Goal: Task Accomplishment & Management: Manage account settings

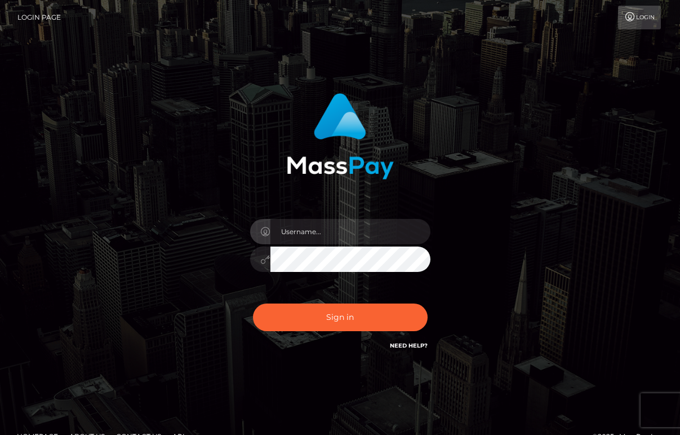
click at [324, 229] on input "text" at bounding box center [351, 231] width 160 height 25
click at [331, 231] on input "text" at bounding box center [351, 231] width 160 height 25
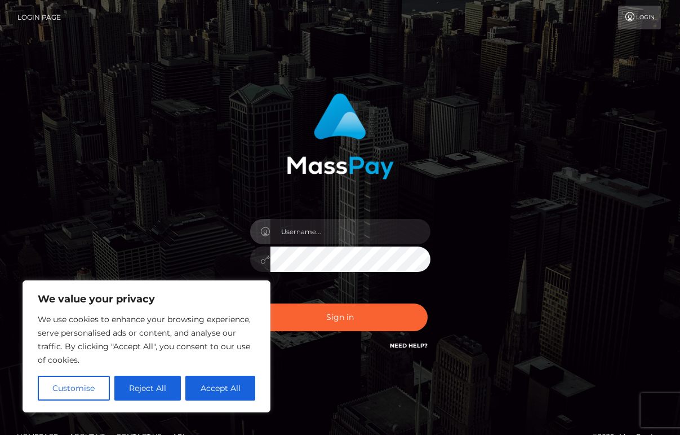
click at [331, 231] on input "text" at bounding box center [351, 231] width 160 height 25
click at [222, 391] on button "Accept All" at bounding box center [220, 387] width 70 height 25
checkbox input "true"
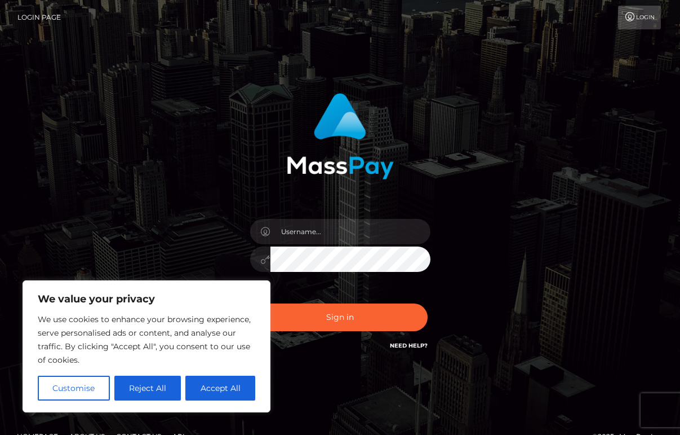
checkbox input "true"
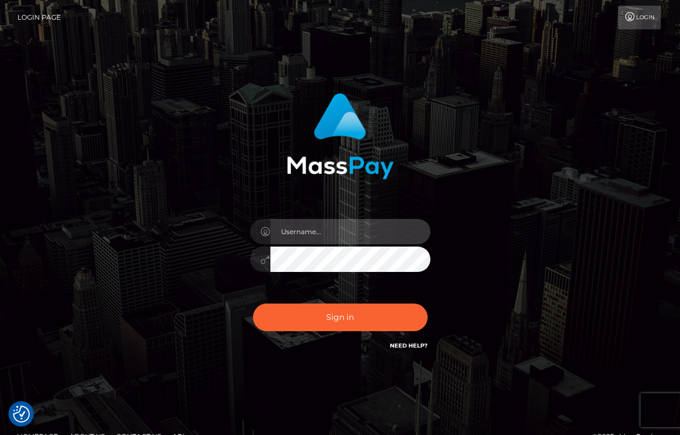
click at [315, 225] on input "text" at bounding box center [351, 231] width 160 height 25
type input "[EMAIL_ADDRESS][DOMAIN_NAME]"
click at [390, 308] on button "Sign in" at bounding box center [340, 317] width 175 height 28
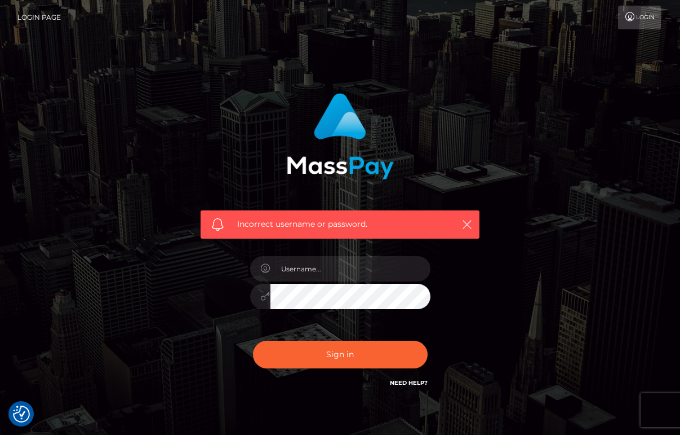
scroll to position [1, 0]
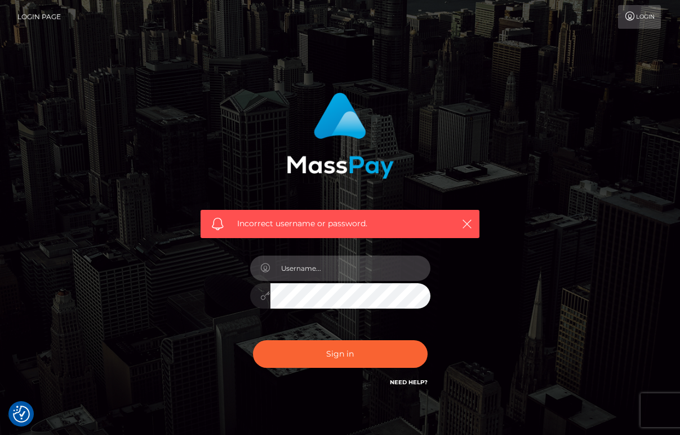
click at [351, 265] on input "text" at bounding box center [351, 267] width 160 height 25
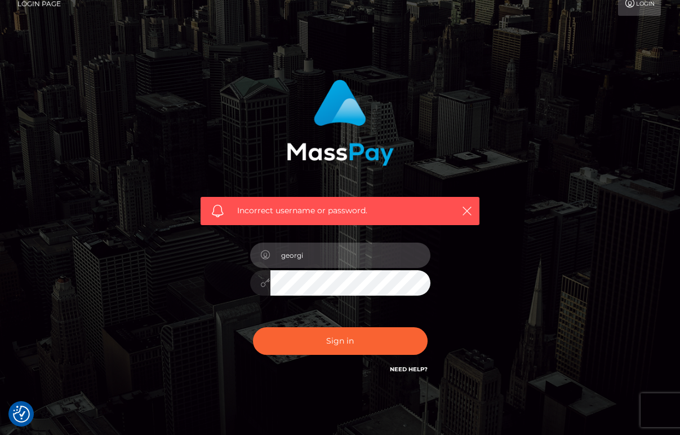
type input "[EMAIL_ADDRESS][DOMAIN_NAME]"
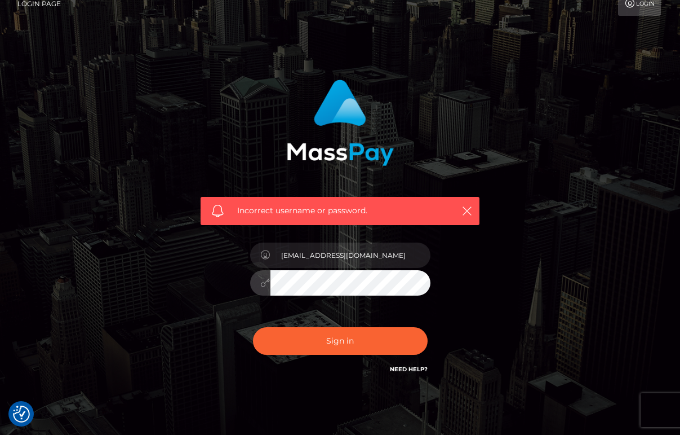
click at [250, 267] on div "[EMAIL_ADDRESS][DOMAIN_NAME]" at bounding box center [340, 277] width 197 height 86
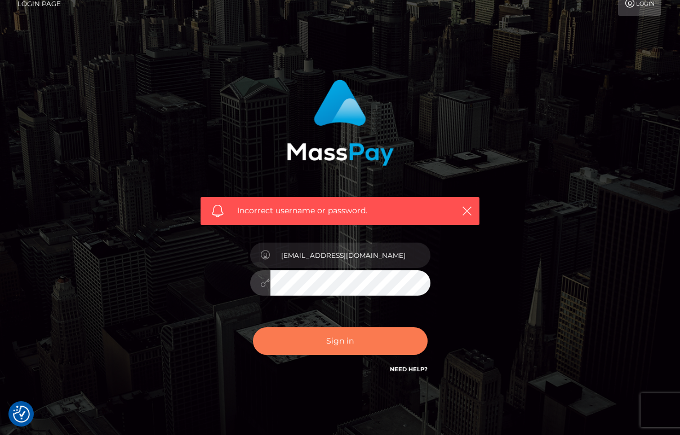
click at [390, 347] on button "Sign in" at bounding box center [340, 341] width 175 height 28
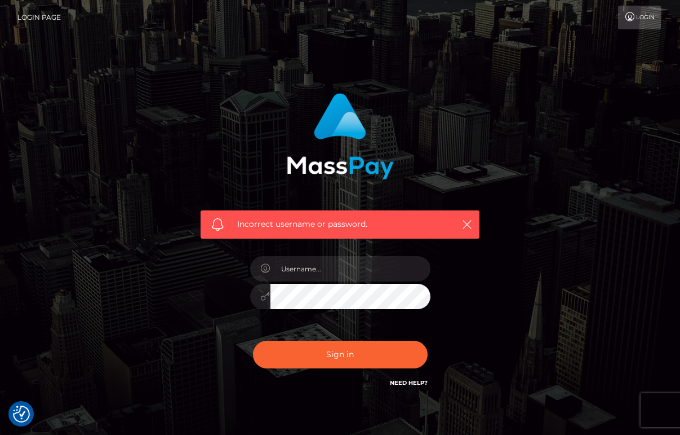
checkbox input "true"
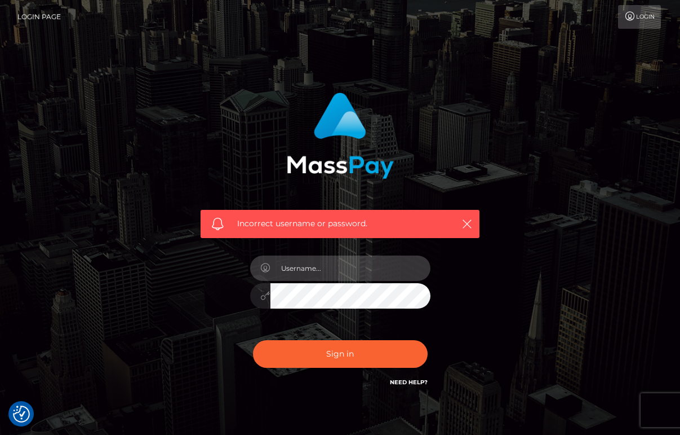
scroll to position [6, 0]
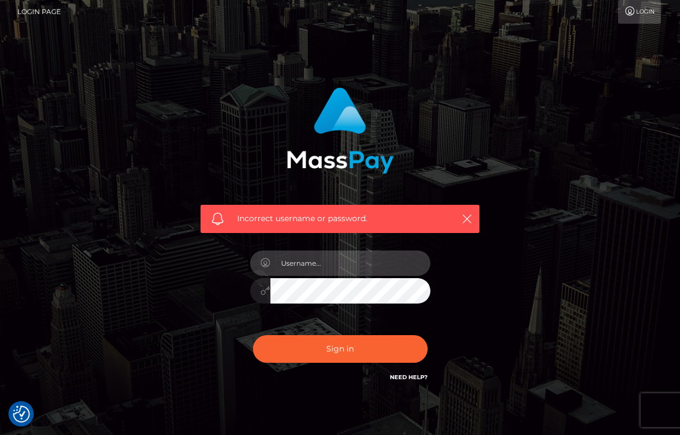
click at [324, 263] on input "text" at bounding box center [351, 262] width 160 height 25
type input "[EMAIL_ADDRESS][DOMAIN_NAME]"
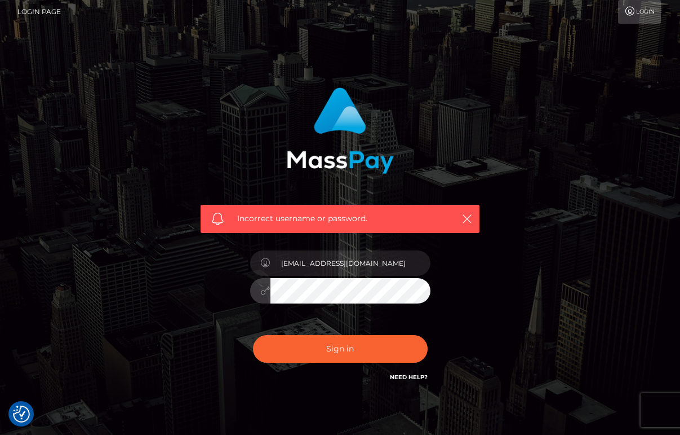
scroll to position [6, 0]
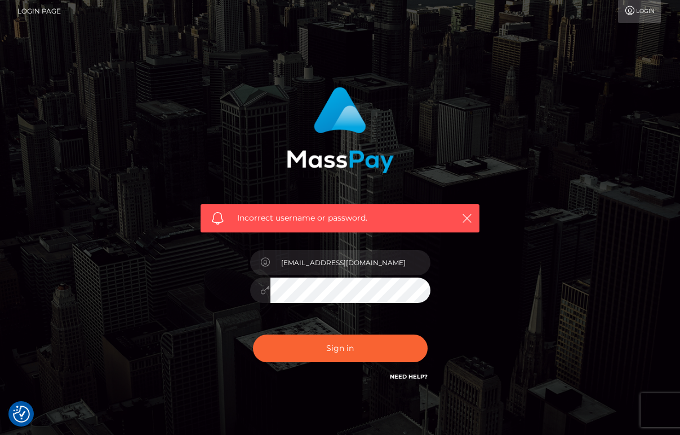
click at [312, 351] on button "Sign in" at bounding box center [340, 348] width 175 height 28
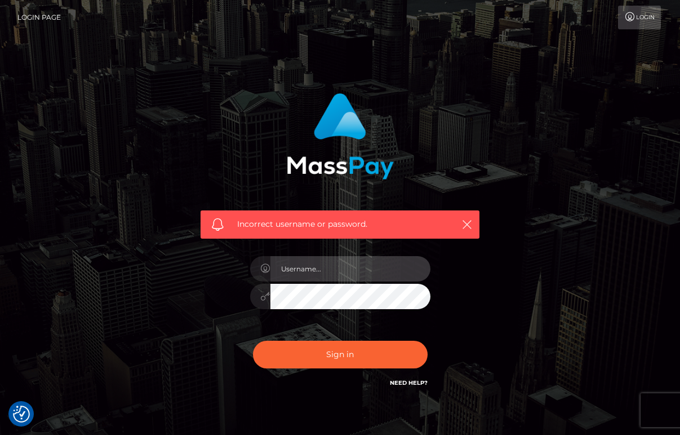
checkbox input "true"
type input "[EMAIL_ADDRESS][DOMAIN_NAME]"
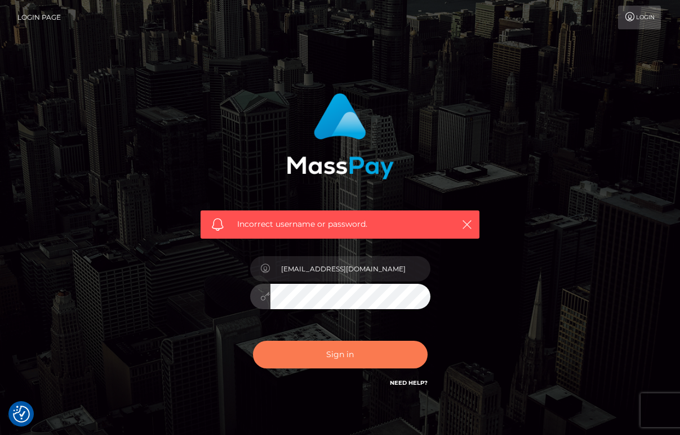
click at [340, 359] on button "Sign in" at bounding box center [340, 354] width 175 height 28
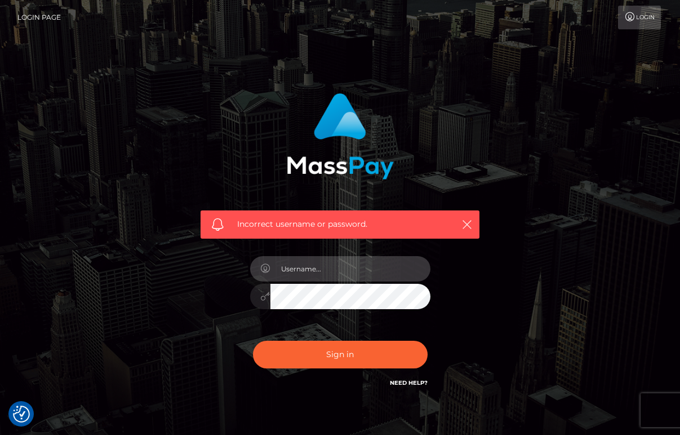
type input "@"
type input "[EMAIL_ADDRESS][DOMAIN_NAME]"
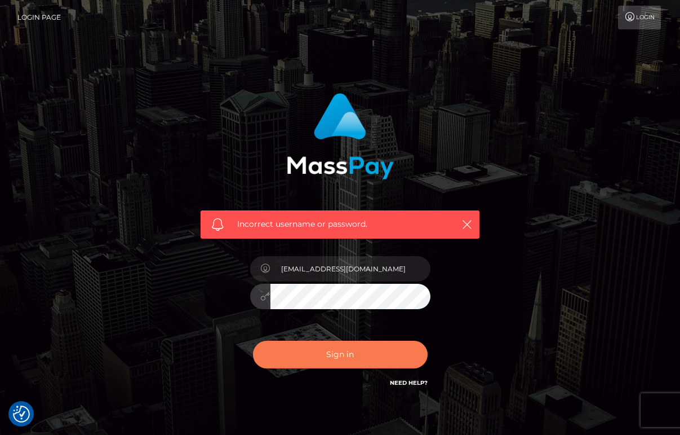
click at [318, 360] on button "Sign in" at bounding box center [340, 354] width 175 height 28
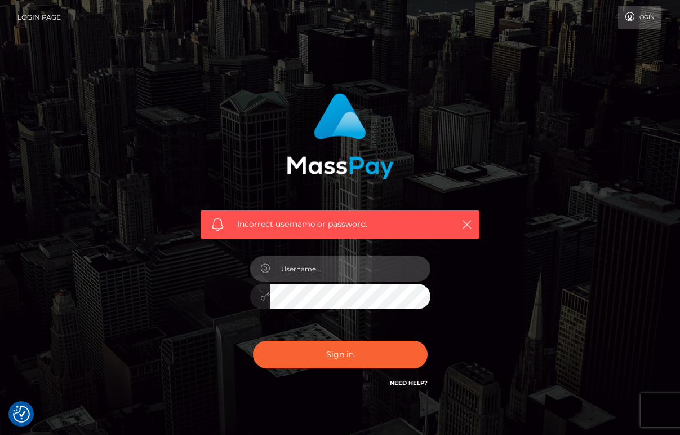
type input "[EMAIL_ADDRESS][DOMAIN_NAME]"
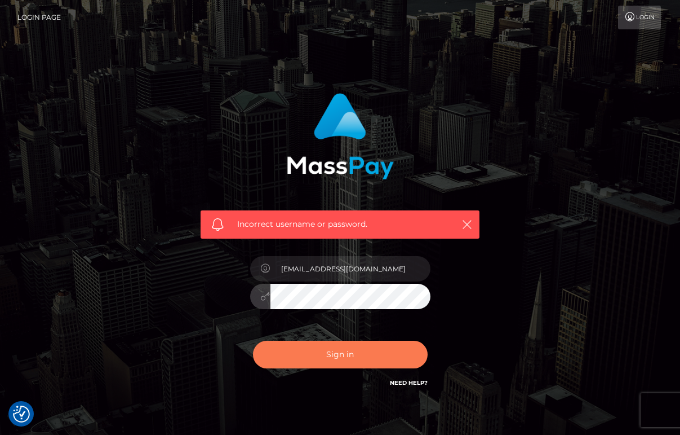
click at [364, 359] on button "Sign in" at bounding box center [340, 354] width 175 height 28
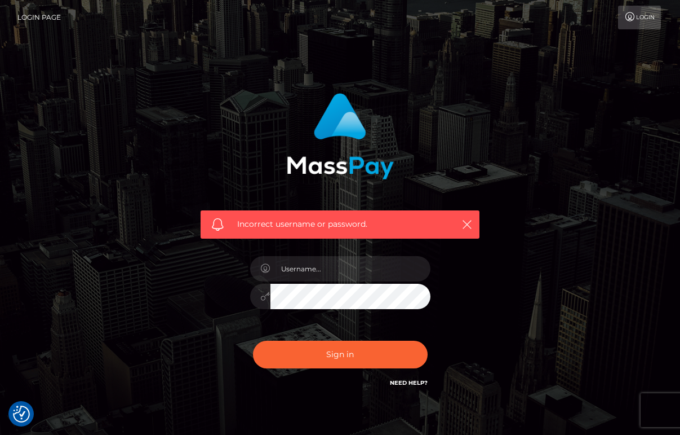
checkbox input "true"
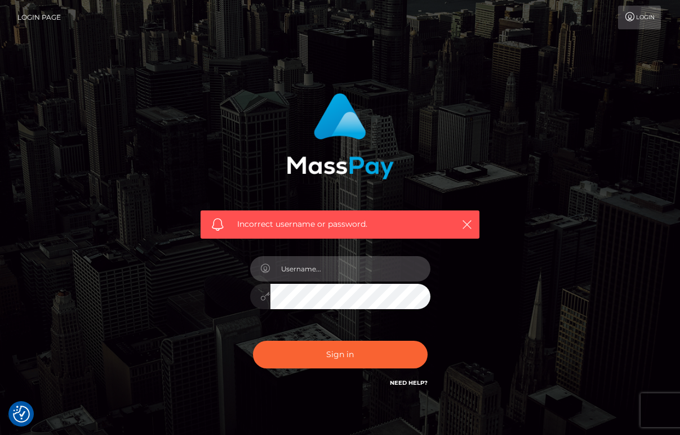
click at [347, 267] on input "text" at bounding box center [351, 268] width 160 height 25
type input "u"
click at [367, 272] on input "text" at bounding box center [351, 268] width 160 height 25
type input "[EMAIL_ADDRESS][DOMAIN_NAME]"
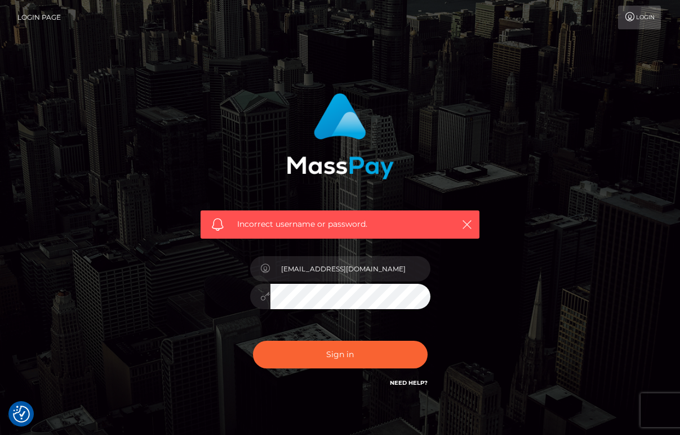
click at [366, 350] on button "Sign in" at bounding box center [340, 354] width 175 height 28
checkbox input "true"
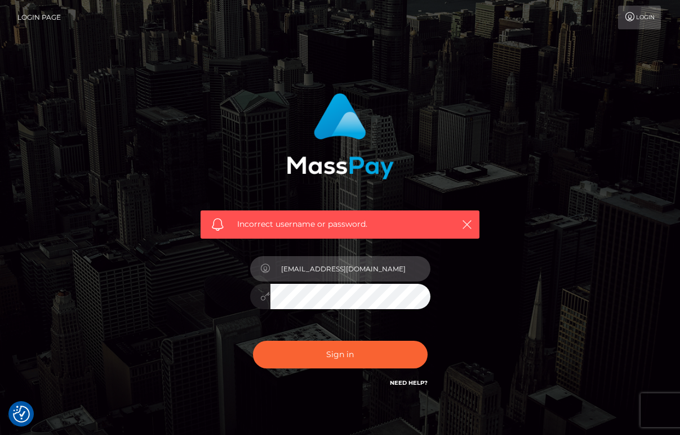
type input "[EMAIL_ADDRESS][DOMAIN_NAME]"
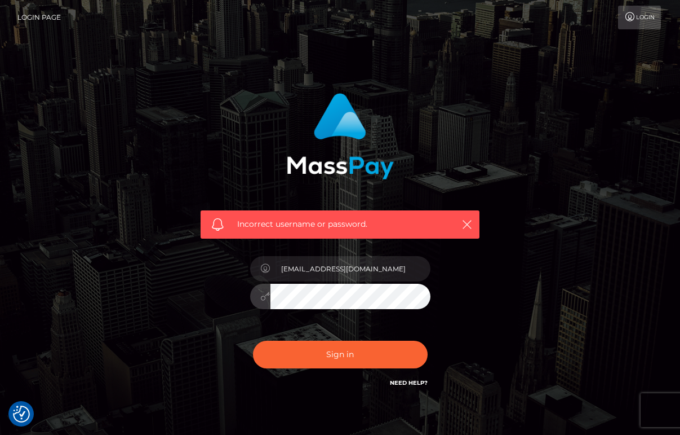
click at [382, 346] on button "Sign in" at bounding box center [340, 354] width 175 height 28
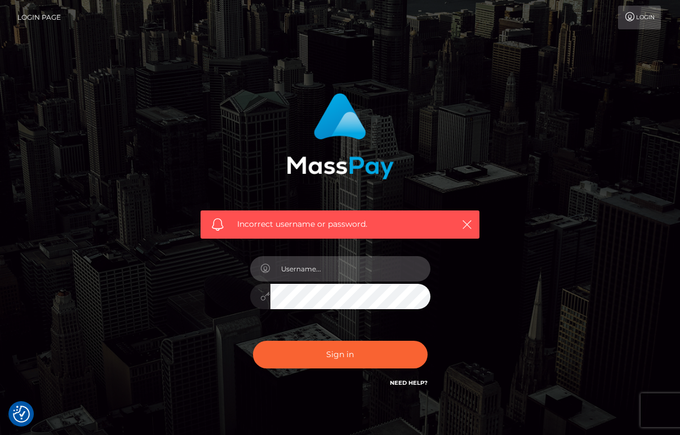
checkbox input "true"
type input "[EMAIL_ADDRESS][DOMAIN_NAME]"
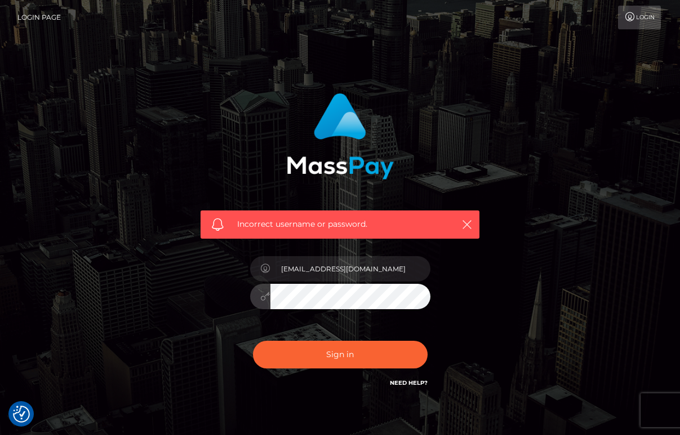
click at [260, 287] on div at bounding box center [340, 295] width 180 height 22
click at [390, 348] on button "Sign in" at bounding box center [340, 354] width 175 height 28
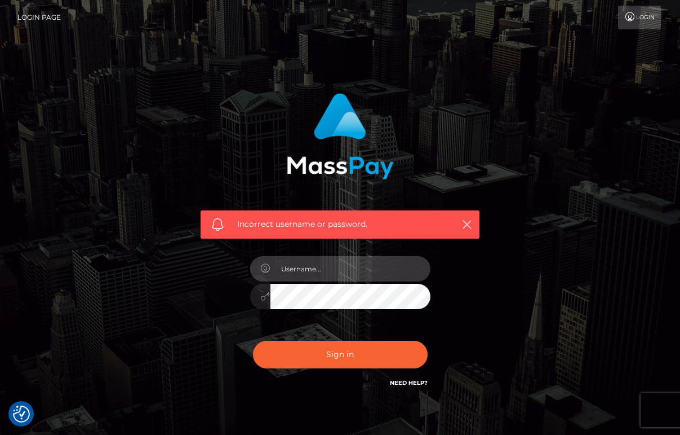
type input "[EMAIL_ADDRESS][DOMAIN_NAME]"
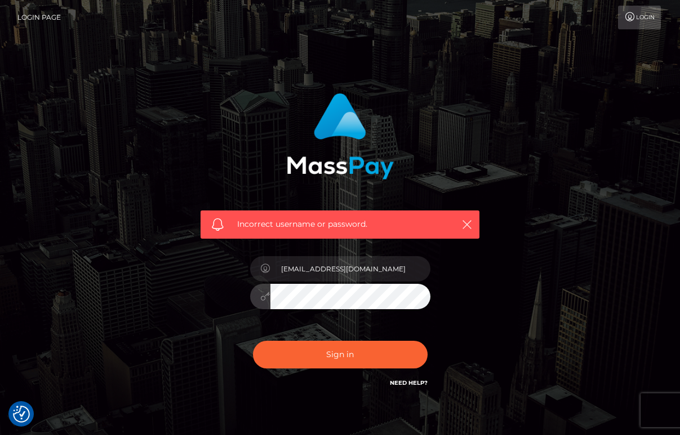
click at [369, 349] on button "Sign in" at bounding box center [340, 354] width 175 height 28
